Goal: Entertainment & Leisure: Consume media (video, audio)

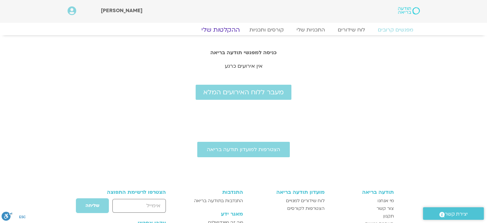
click at [231, 30] on link "ההקלטות שלי" at bounding box center [221, 30] width 54 height 8
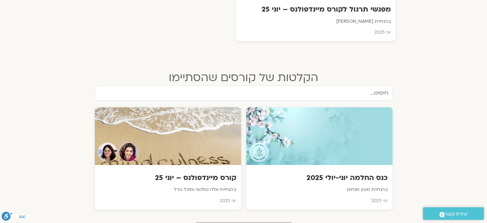
scroll to position [317, 0]
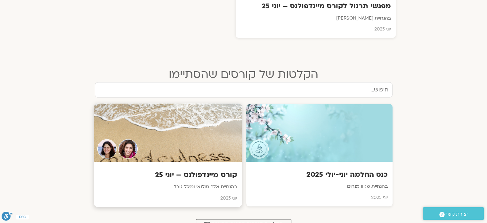
click at [223, 175] on h3 "קורס מיינדפולנס – יוני 25" at bounding box center [168, 175] width 138 height 10
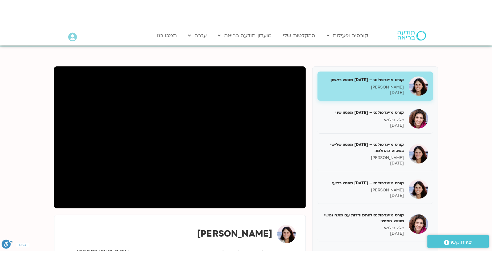
scroll to position [64, 0]
